Goal: Task Accomplishment & Management: Use online tool/utility

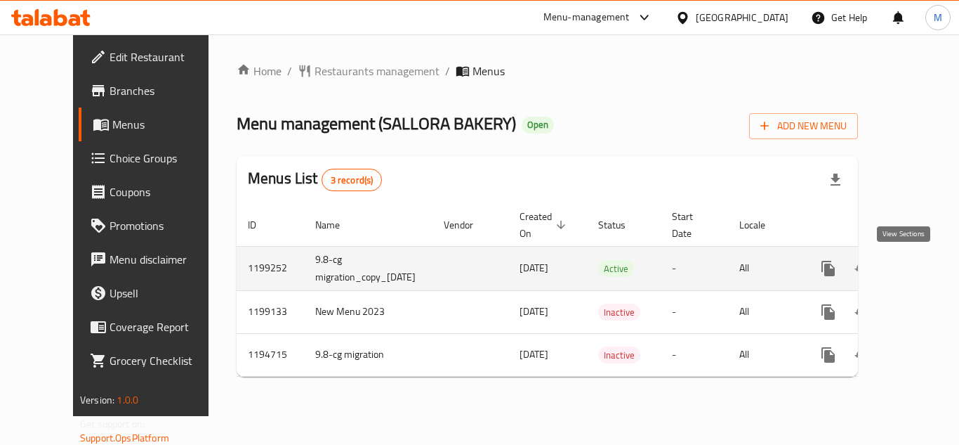
click at [921, 270] on icon "enhanced table" at bounding box center [929, 268] width 17 height 17
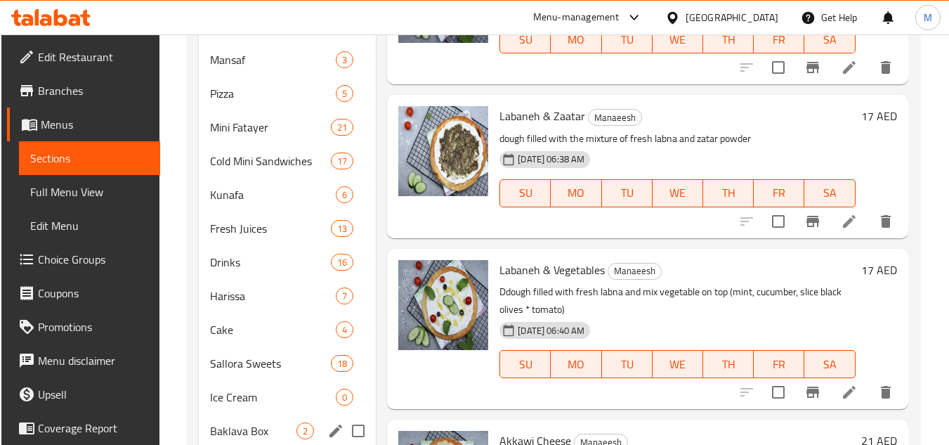
scroll to position [426, 0]
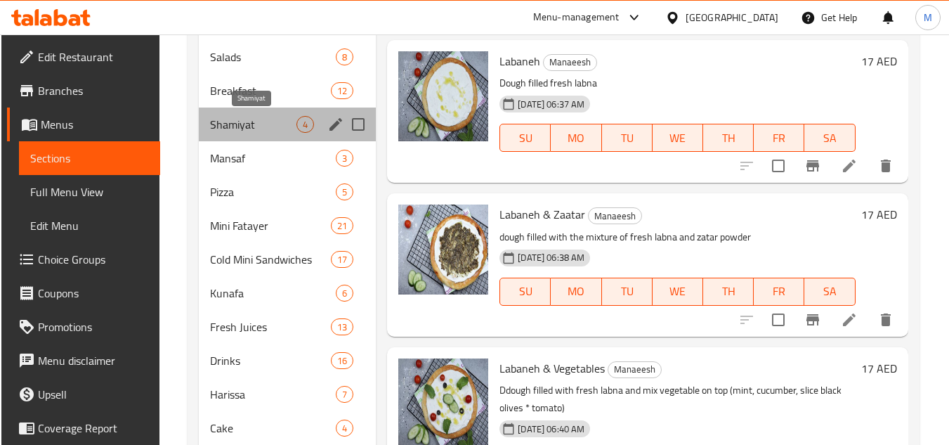
click at [239, 116] on span "Shamiyat" at bounding box center [253, 124] width 86 height 17
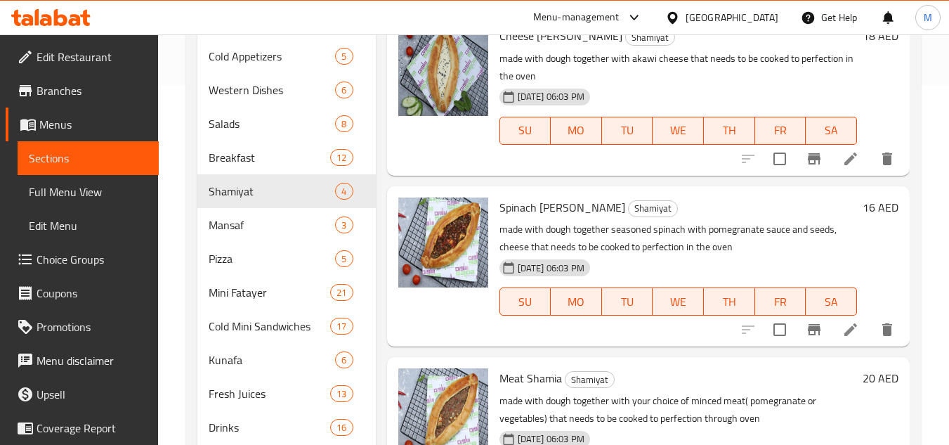
scroll to position [355, 0]
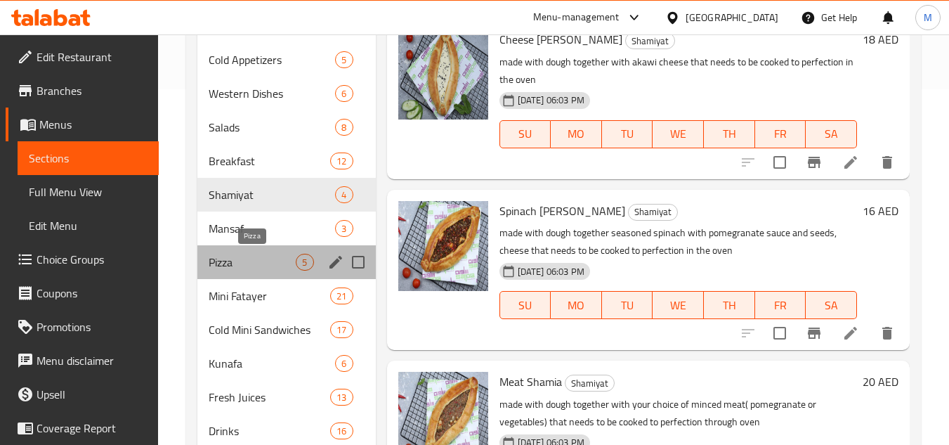
click at [265, 254] on span "Pizza" at bounding box center [252, 262] width 87 height 17
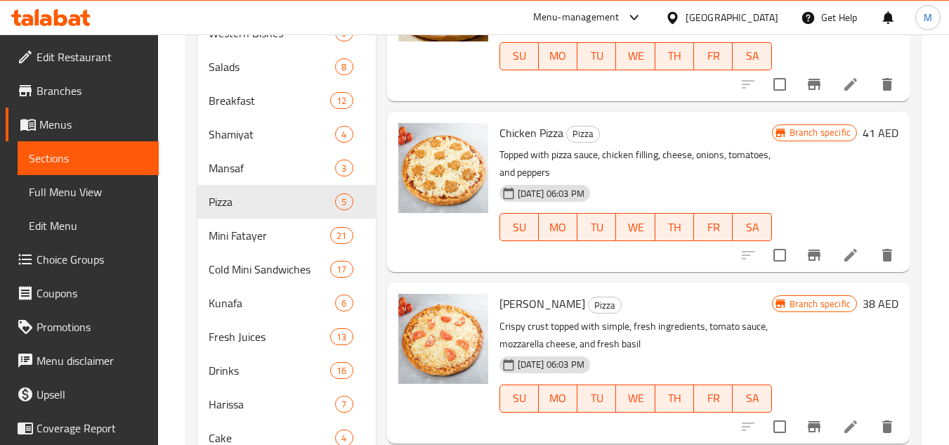
scroll to position [496, 0]
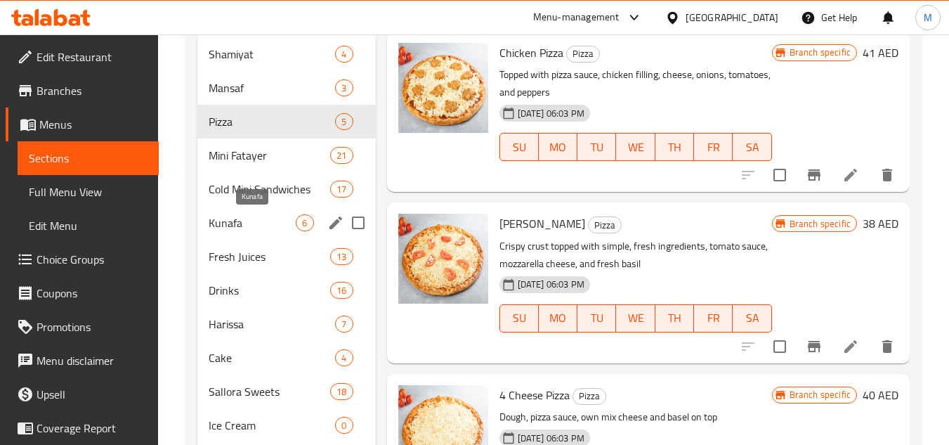
click at [284, 210] on div "Kunafa 6" at bounding box center [286, 223] width 178 height 34
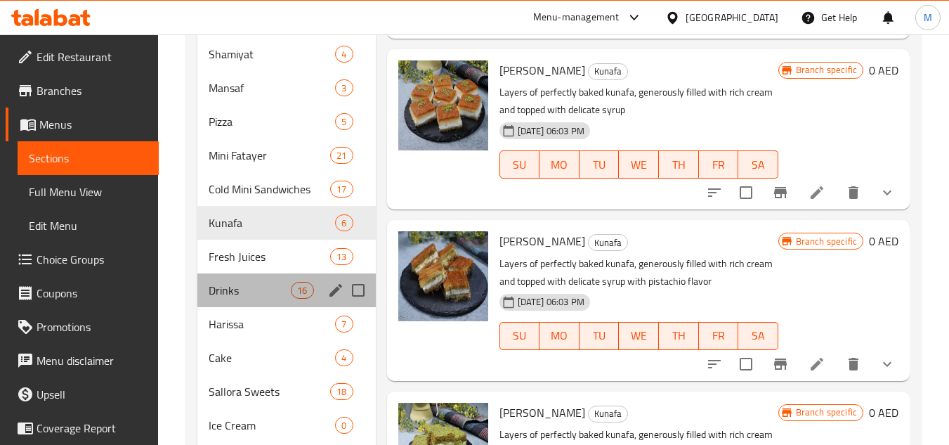
click at [257, 280] on div "Drinks 16" at bounding box center [286, 290] width 178 height 34
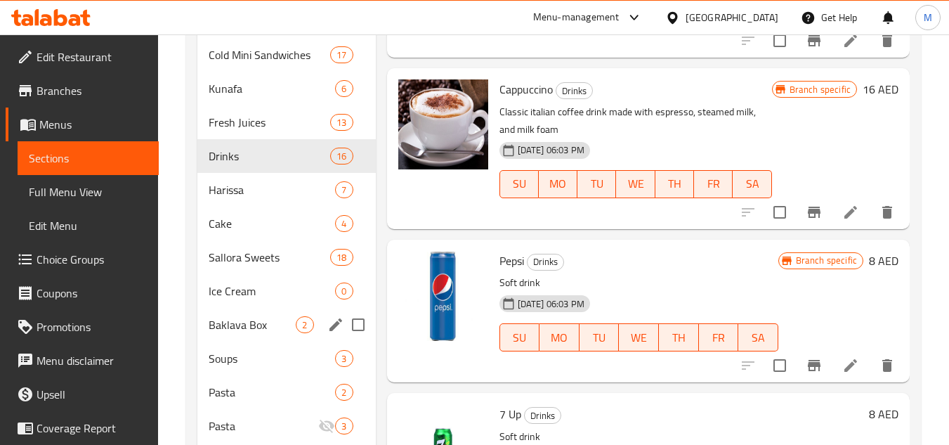
scroll to position [707, 0]
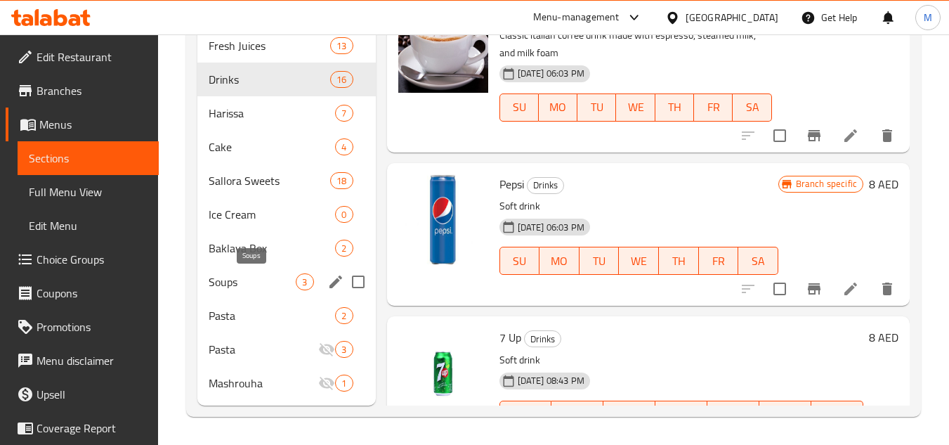
click at [257, 280] on span "Soups" at bounding box center [252, 281] width 87 height 17
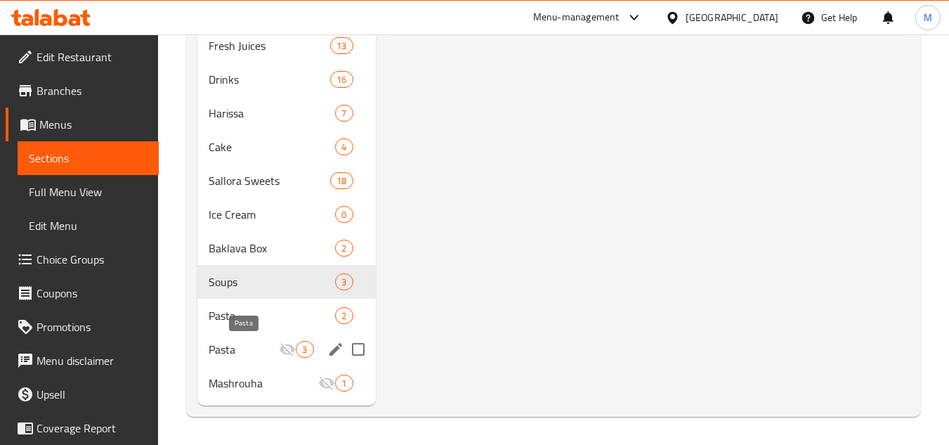
click at [228, 341] on span "Pasta" at bounding box center [244, 349] width 70 height 17
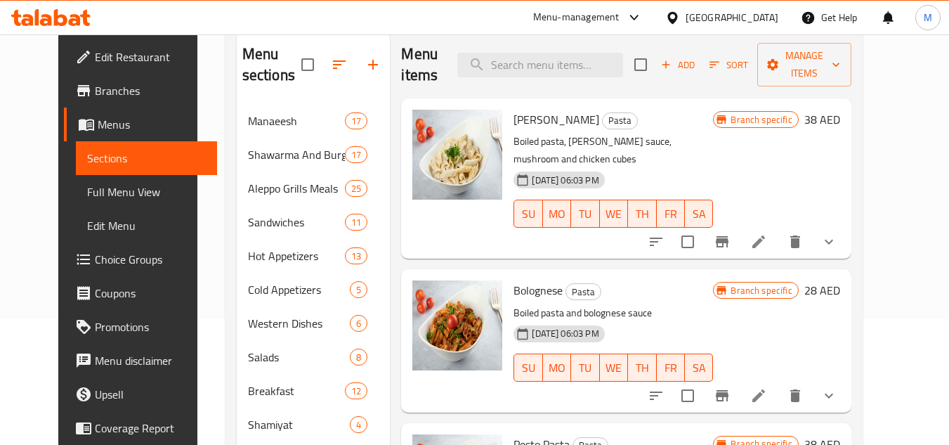
scroll to position [4, 0]
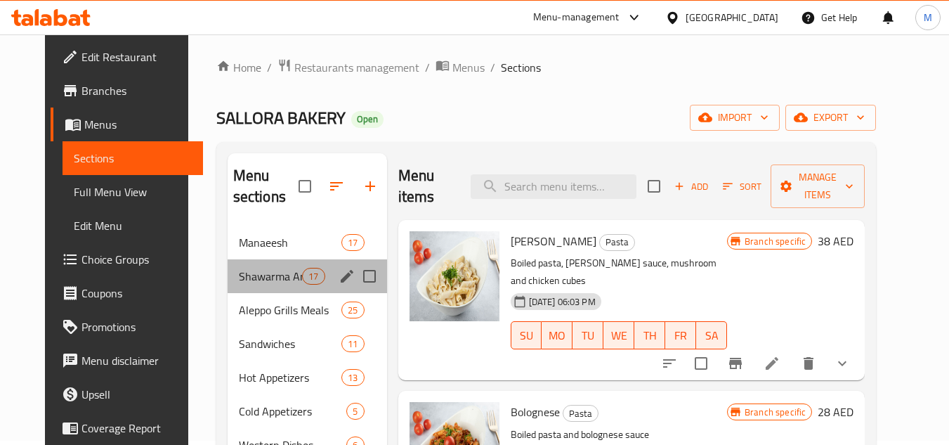
click at [248, 264] on div "Shawarma And Burger 17" at bounding box center [307, 276] width 159 height 34
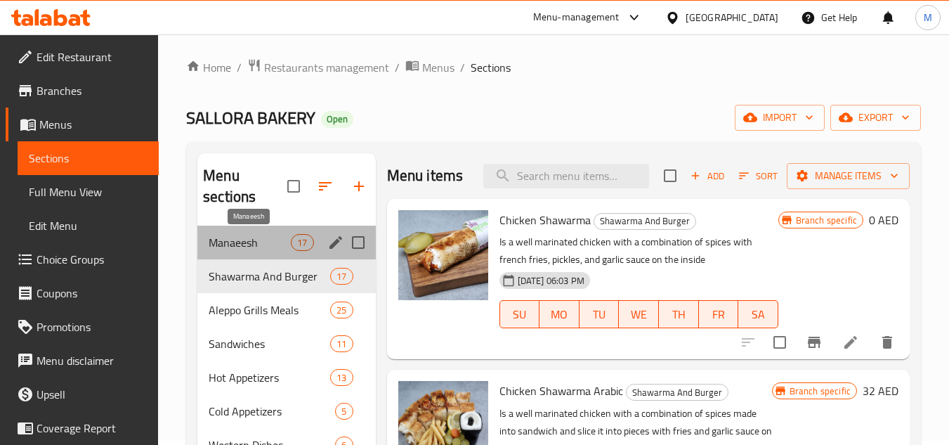
click at [254, 244] on span "Manaeesh" at bounding box center [250, 242] width 82 height 17
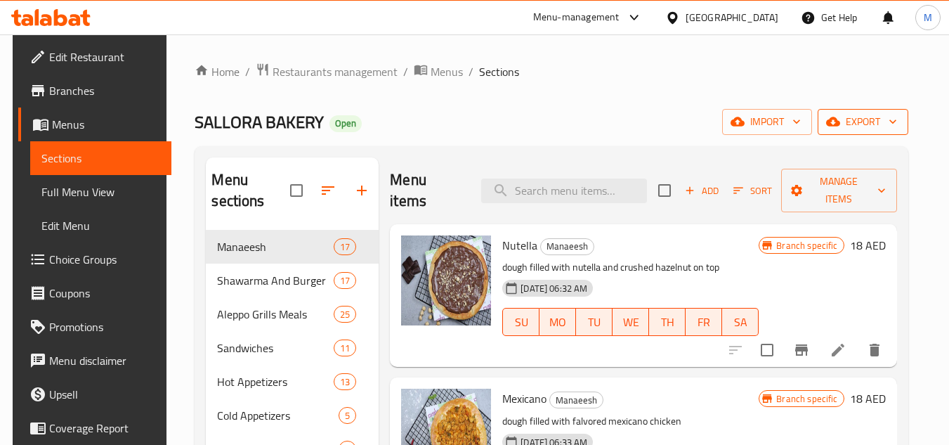
click at [840, 122] on icon "button" at bounding box center [833, 121] width 14 height 9
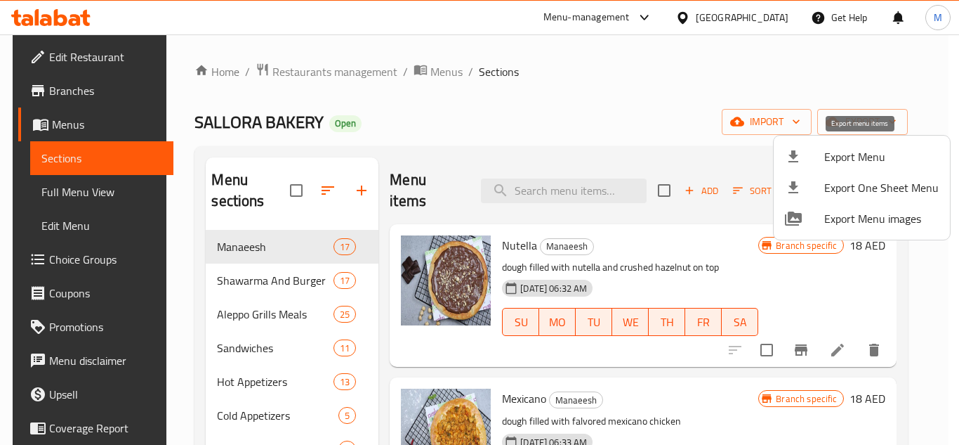
click at [834, 156] on span "Export Menu" at bounding box center [882, 156] width 114 height 17
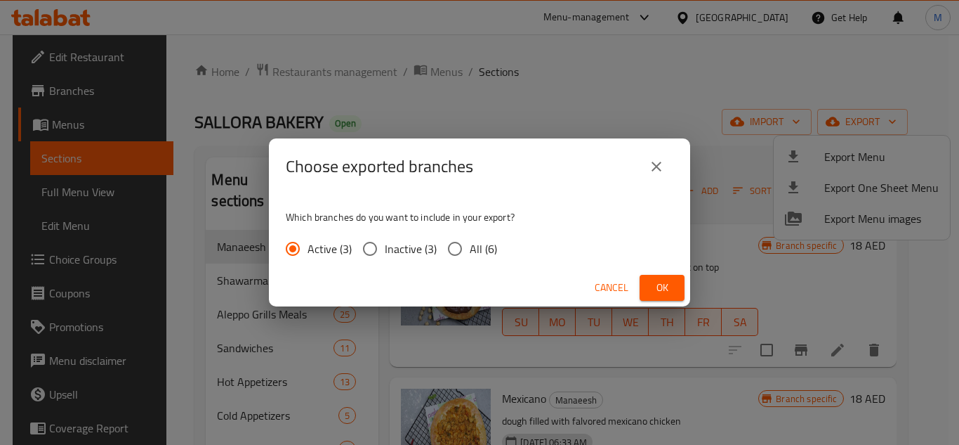
click at [487, 251] on span "All (6)" at bounding box center [483, 248] width 27 height 17
click at [470, 251] on input "All (6)" at bounding box center [454, 248] width 29 height 29
radio input "true"
click at [655, 278] on button "Ok" at bounding box center [662, 288] width 45 height 26
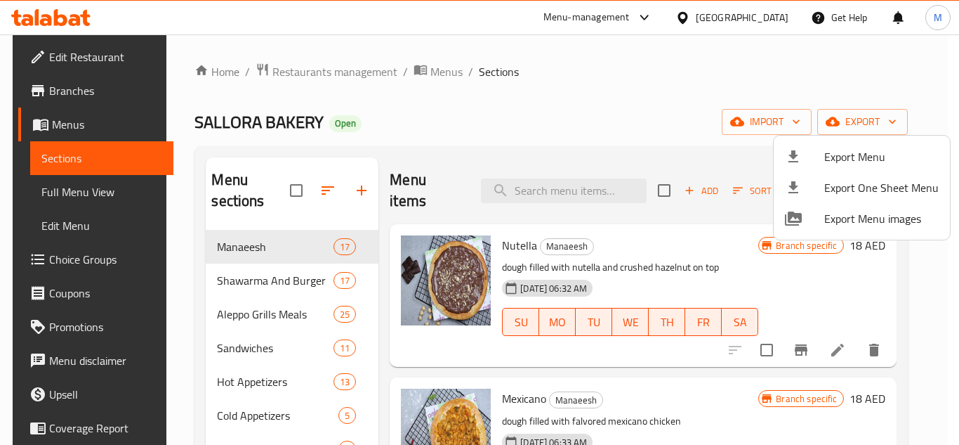
click at [393, 103] on div at bounding box center [479, 222] width 959 height 445
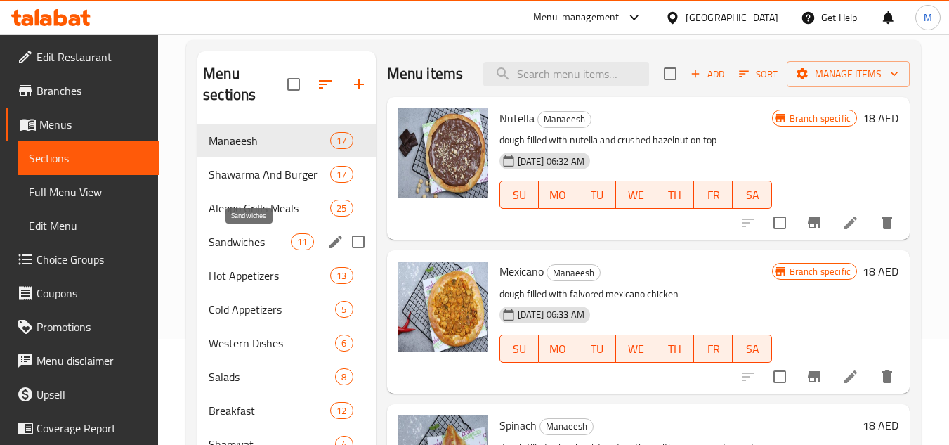
scroll to position [74, 0]
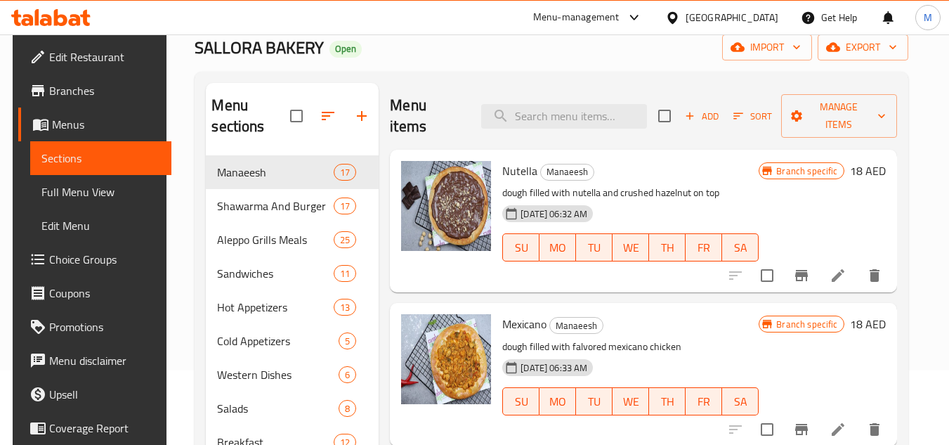
click at [772, 19] on div "[GEOGRAPHIC_DATA]" at bounding box center [731, 17] width 93 height 15
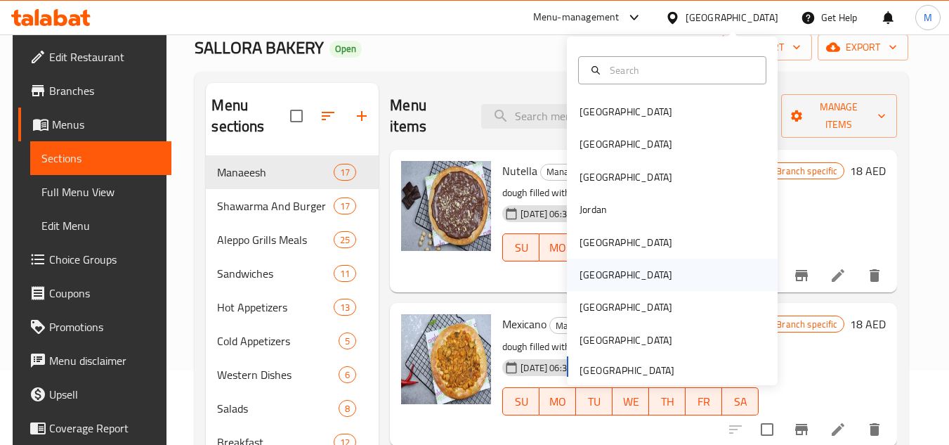
click at [600, 279] on div "[GEOGRAPHIC_DATA]" at bounding box center [625, 274] width 115 height 32
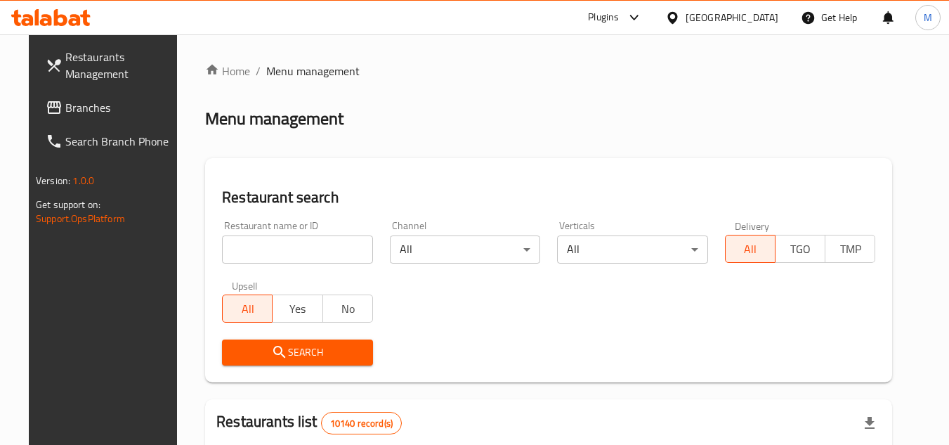
click at [44, 15] on icon at bounding box center [46, 20] width 12 height 12
